Goal: Purchase product/service

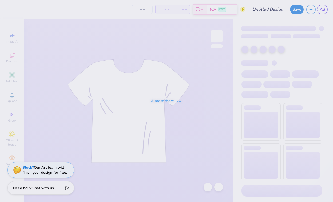
type input "[PERSON_NAME] : [GEOGRAPHIC_DATA]"
type input "24"
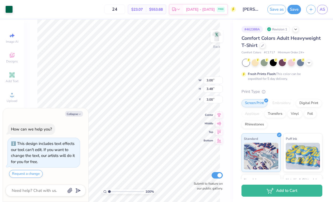
type textarea "x"
type input "0.41"
type input "0.28"
type input "4.99"
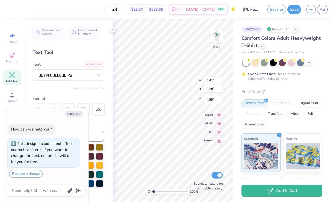
click at [80, 109] on div "Collapse How can we help you? This design includes text effects our tool can't …" at bounding box center [45, 155] width 85 height 94
click at [77, 112] on button "Collapse" at bounding box center [74, 114] width 18 height 6
type textarea "x"
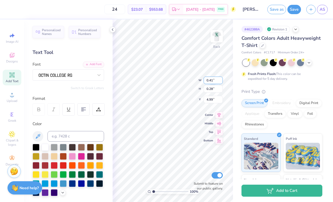
type input "0.40"
click at [217, 174] on input "Submit to feature on our public gallery." at bounding box center [216, 175] width 11 height 6
checkbox input "false"
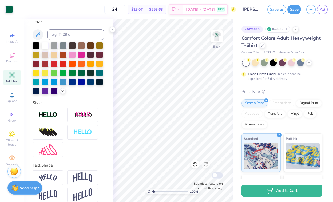
scroll to position [102, 0]
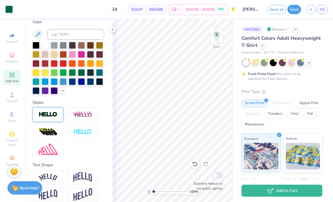
click at [58, 112] on div at bounding box center [48, 114] width 31 height 15
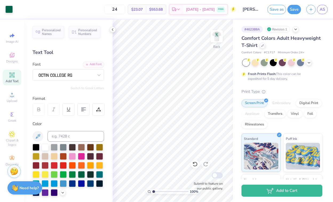
scroll to position [0, 0]
click at [74, 26] on div "Personalized Numbers" at bounding box center [84, 31] width 31 height 12
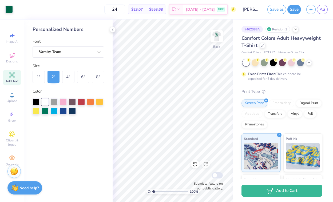
type textarea "x"
